Goal: Task Accomplishment & Management: Manage account settings

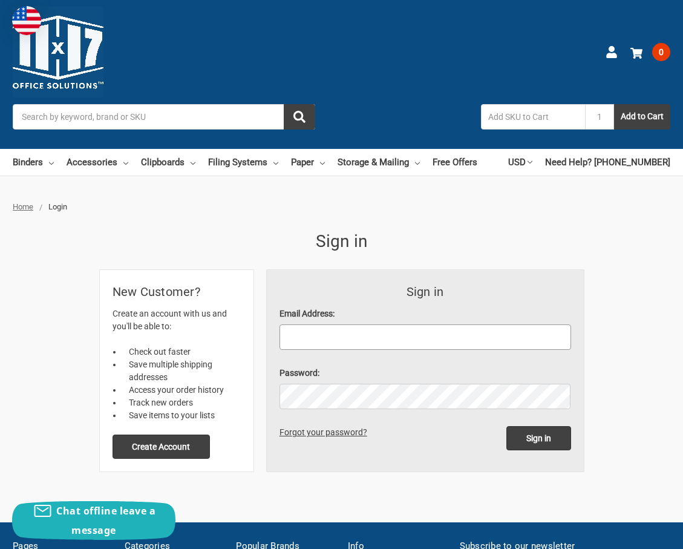
type input "[PERSON_NAME][EMAIL_ADDRESS][DOMAIN_NAME]"
click at [537, 438] on input "Sign in" at bounding box center [539, 438] width 65 height 24
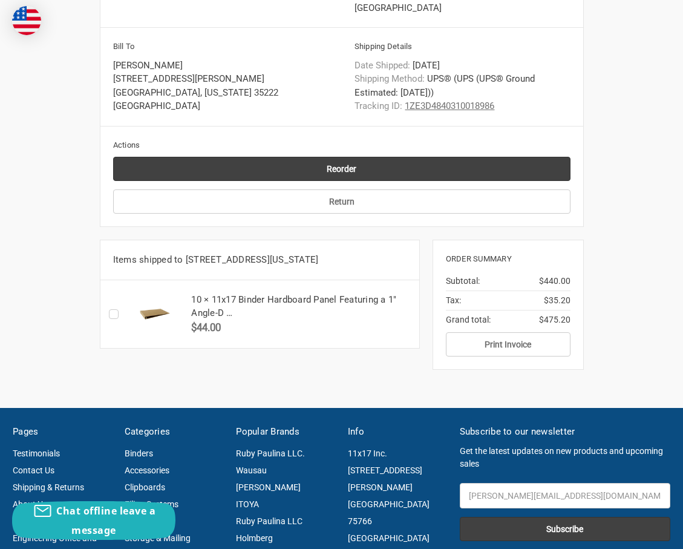
scroll to position [406, 0]
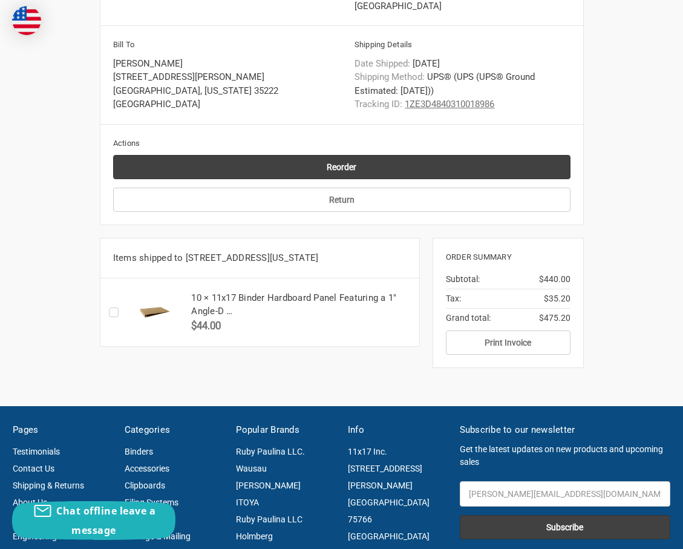
click at [113, 312] on label "Checkbox 52089 label" at bounding box center [117, 312] width 16 height 0
click at [113, 312] on input "Checkbox 52089 label" at bounding box center [112, 312] width 1 height 1
checkbox input "true"
click at [327, 192] on link "Return" at bounding box center [342, 200] width 458 height 24
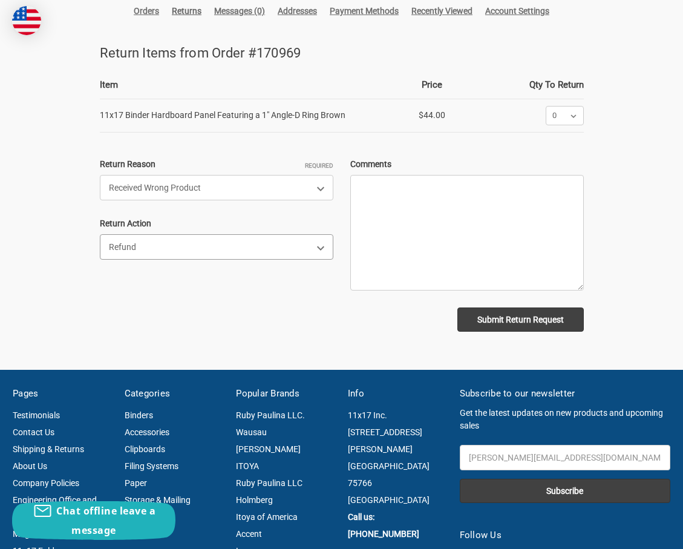
select select "Store Credit"
click at [217, 314] on div "Submit Return Request" at bounding box center [342, 319] width 484 height 24
click at [222, 230] on div "Return Action Refund Repair Replacement Store Credit Other" at bounding box center [217, 238] width 234 height 42
click at [484, 332] on section "Return Items from Order #170969 Item Price Qty To Return 11x17 Binder Hardboard…" at bounding box center [342, 193] width 484 height 301
click at [464, 324] on input "Submit Return Request" at bounding box center [521, 319] width 127 height 24
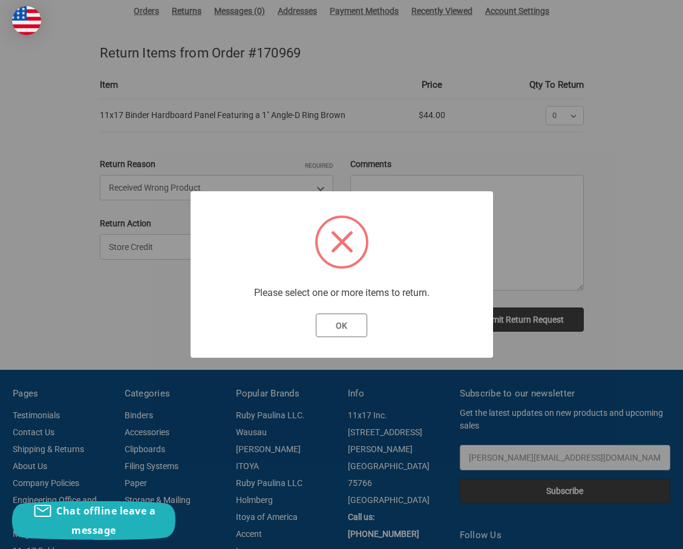
click at [330, 332] on button "OK" at bounding box center [341, 326] width 51 height 24
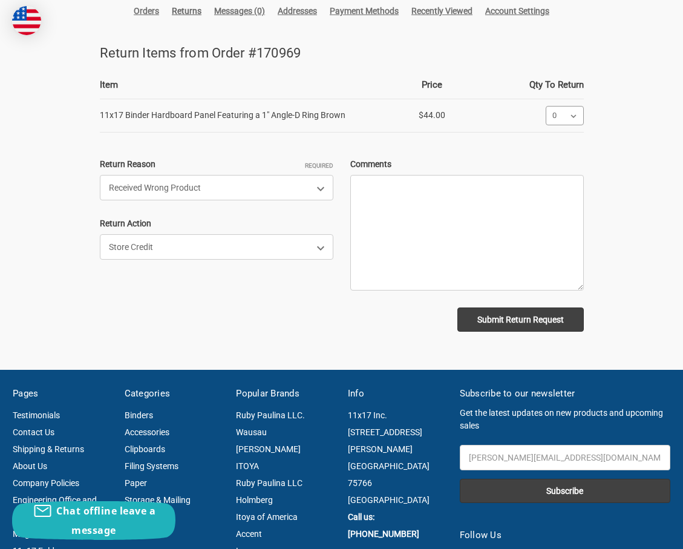
select select "9"
click at [510, 332] on section "Return Items from Order #170969 Item Price Qty To Return 11x17 Binder Hardboard…" at bounding box center [342, 193] width 484 height 301
click at [516, 319] on input "Submit Return Request" at bounding box center [521, 319] width 127 height 24
